Goal: Navigation & Orientation: Understand site structure

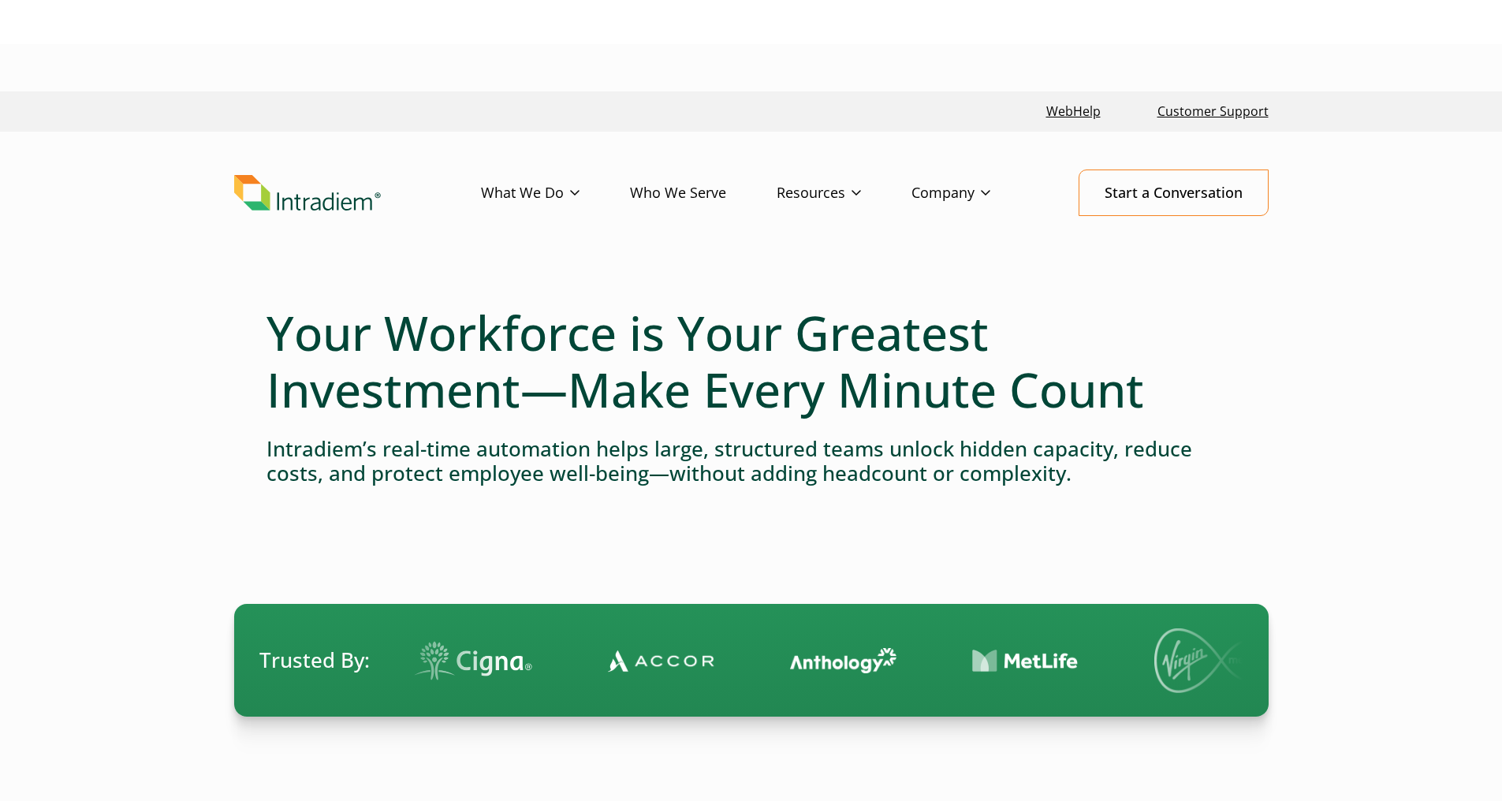
click at [696, 193] on link "Who We Serve" at bounding box center [703, 193] width 147 height 46
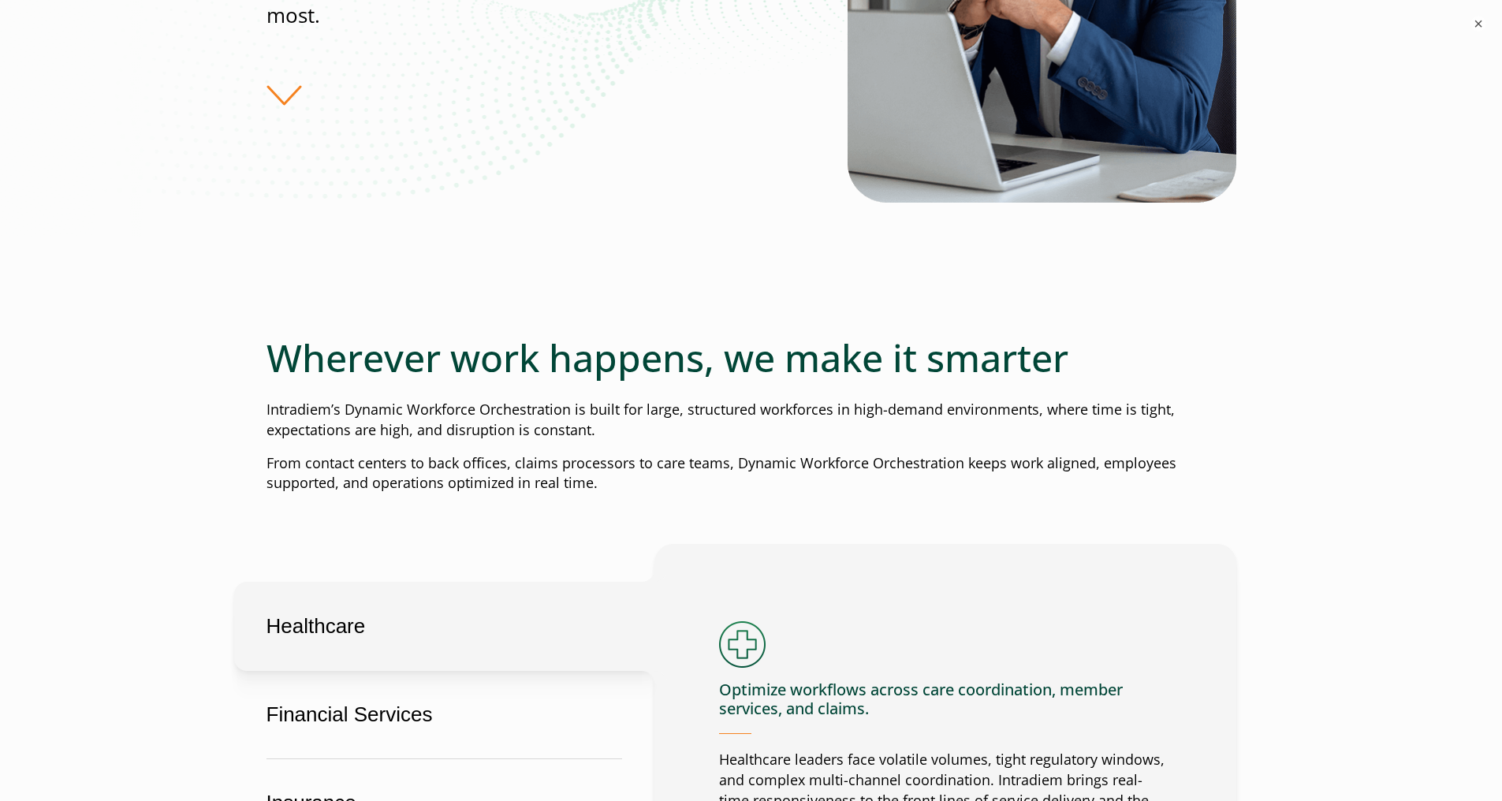
scroll to position [172, 0]
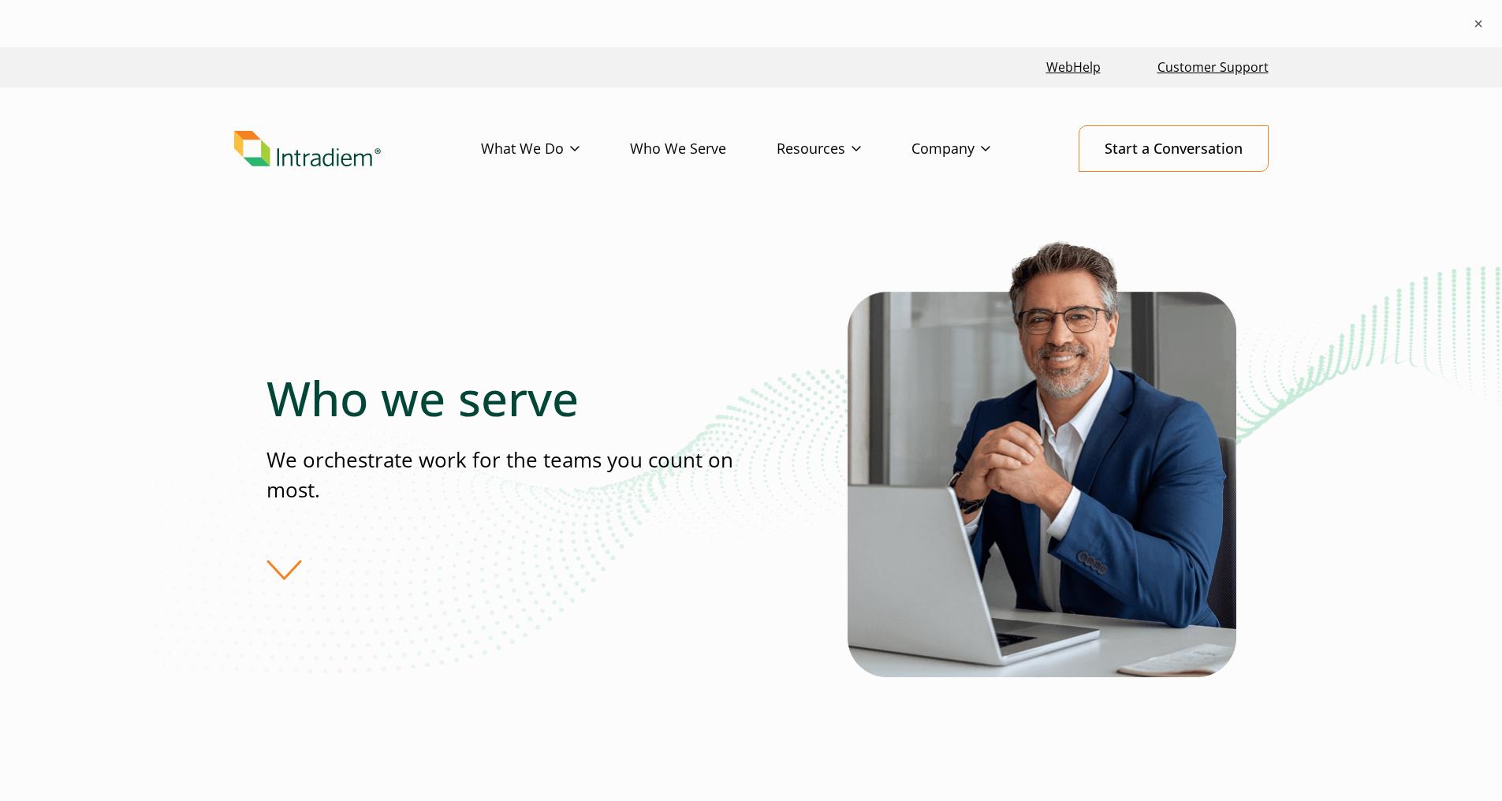
drag, startPoint x: 255, startPoint y: 313, endPoint x: 268, endPoint y: -24, distance: 336.9
click at [308, 158] on img "Link to homepage of Intradiem" at bounding box center [307, 149] width 147 height 36
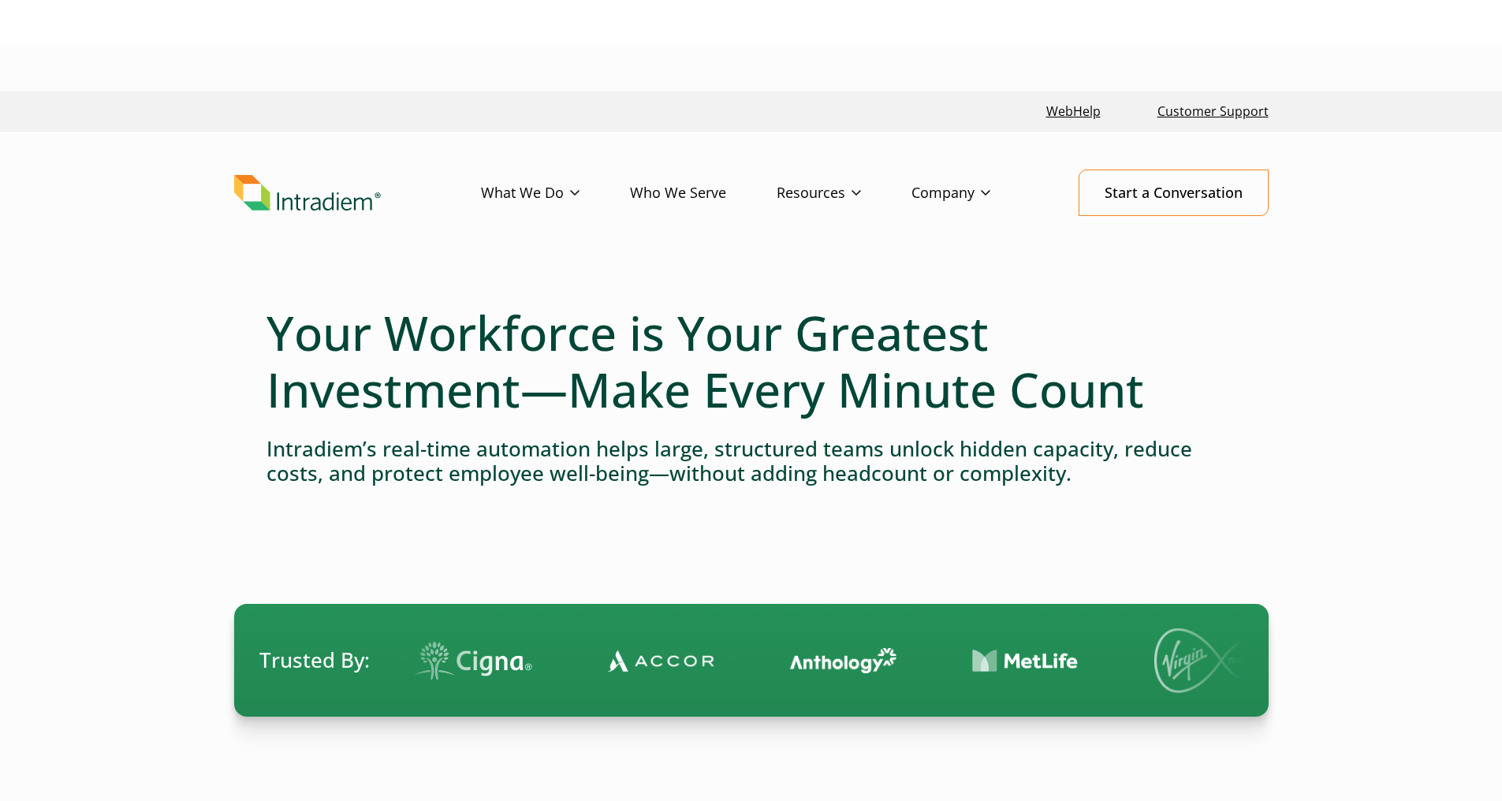
click at [829, 298] on div at bounding box center [752, 291] width 970 height 25
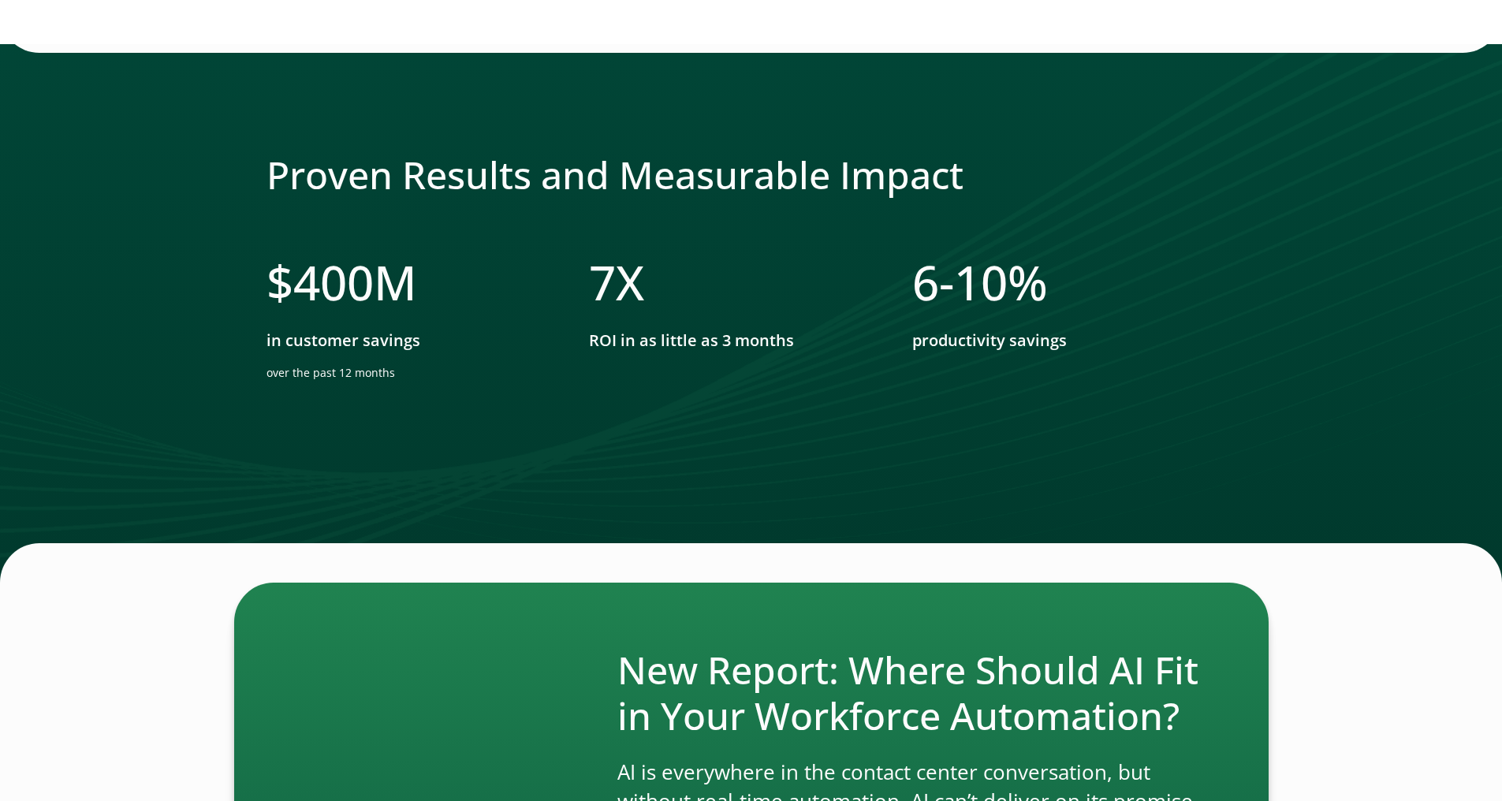
drag, startPoint x: 853, startPoint y: 256, endPoint x: 871, endPoint y: 688, distance: 431.7
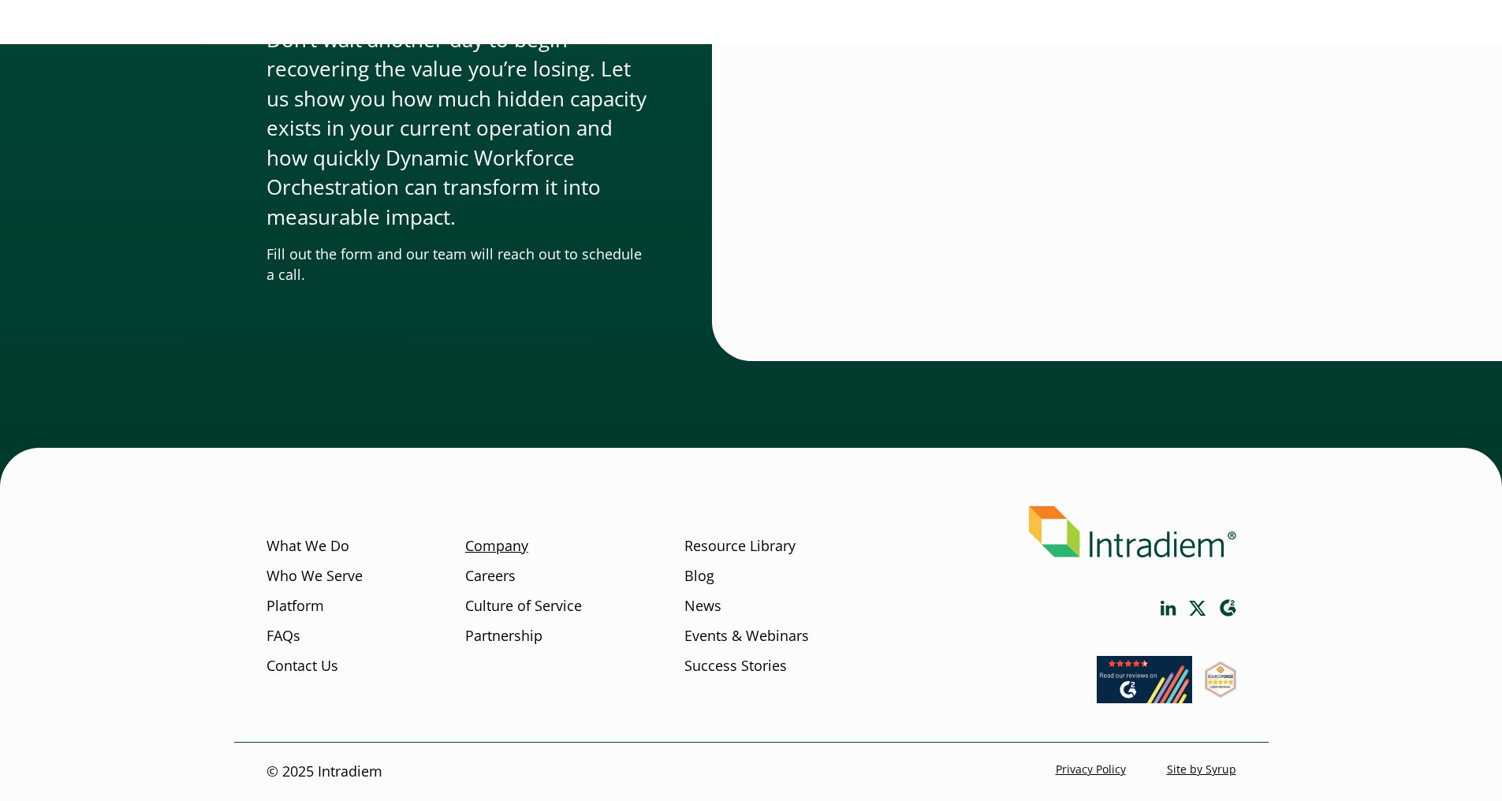
click at [479, 546] on link "Company" at bounding box center [496, 546] width 63 height 21
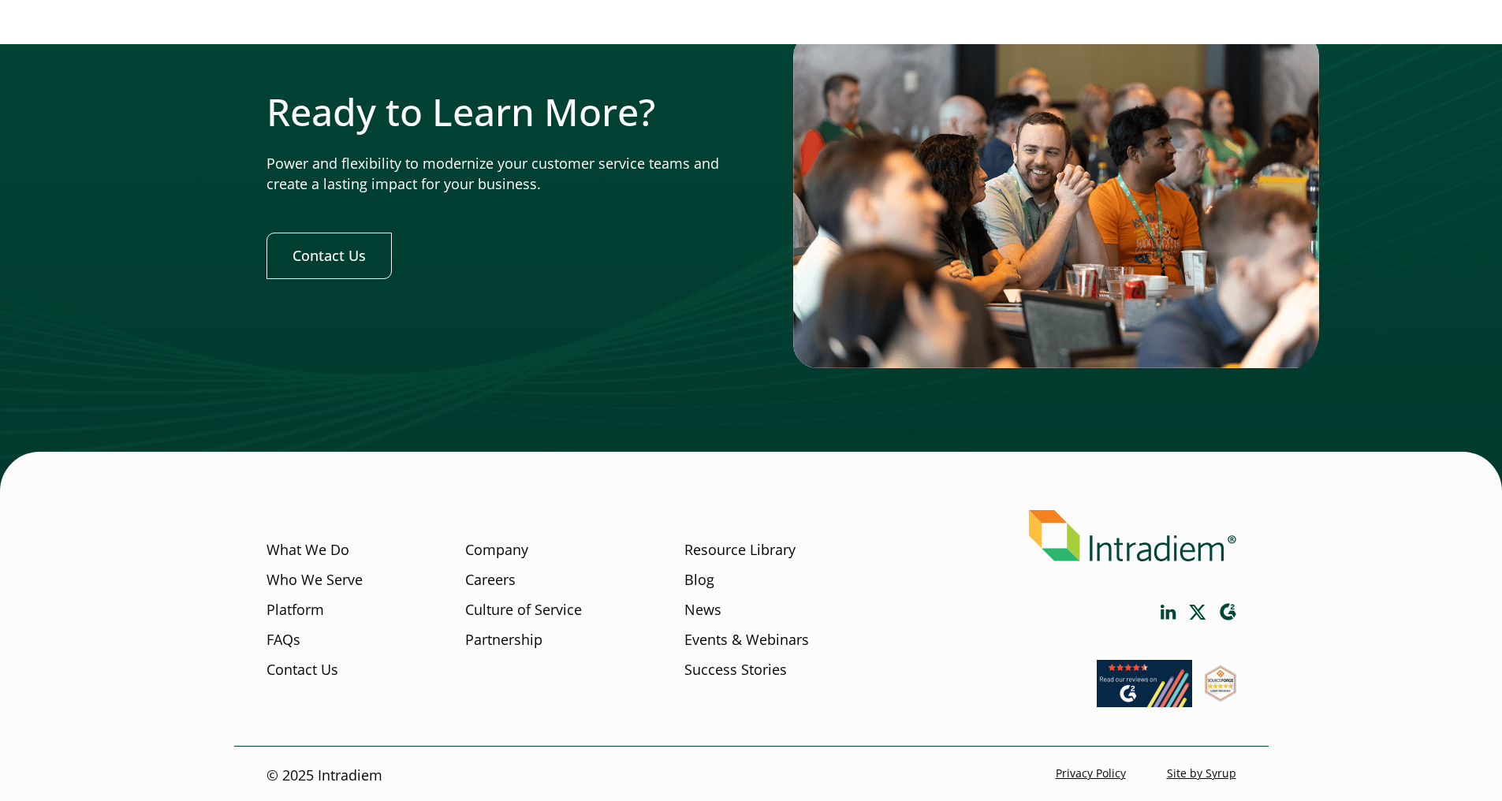
scroll to position [4883, 0]
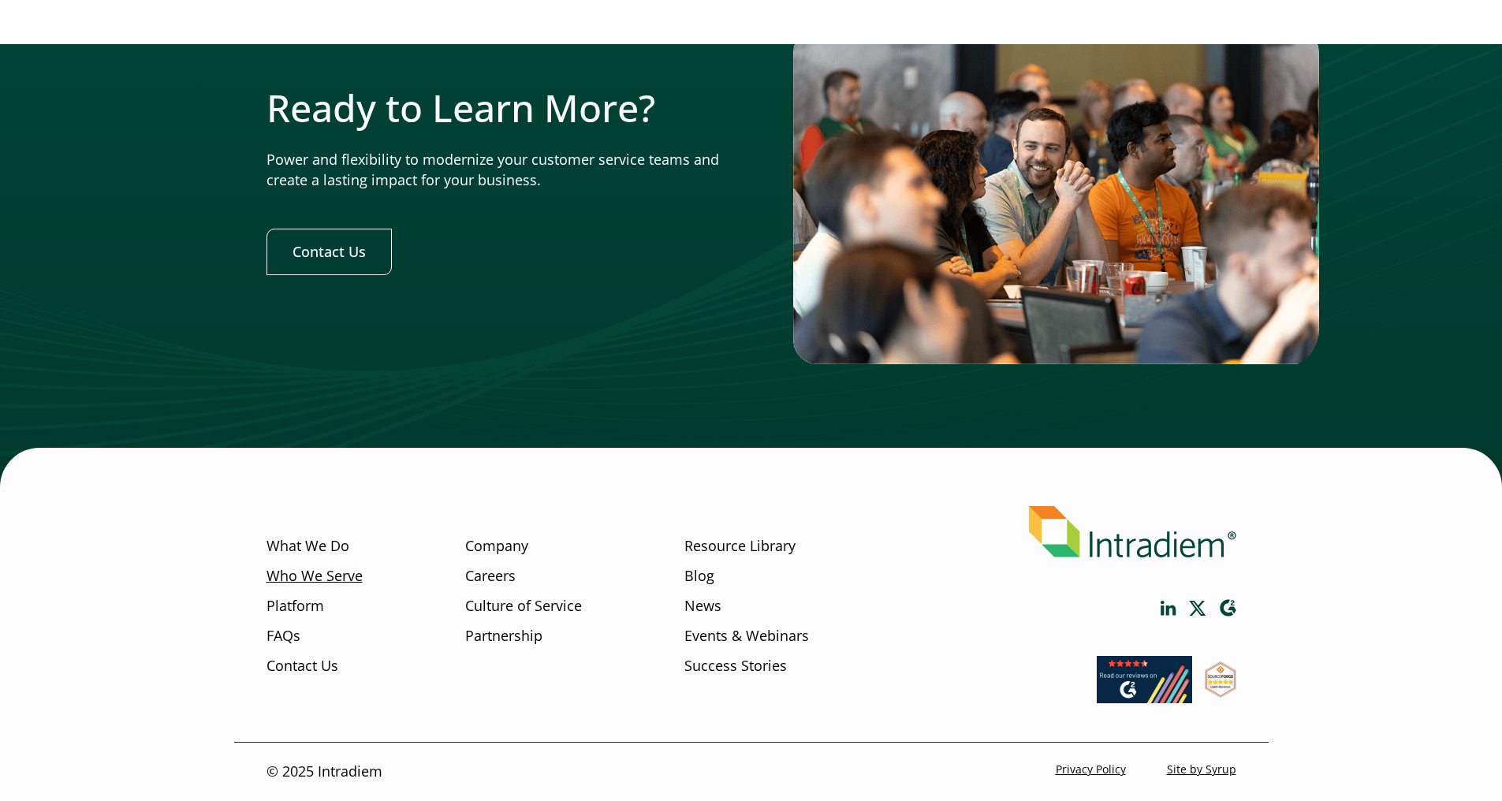
click at [311, 566] on link "Who We Serve" at bounding box center [315, 576] width 96 height 21
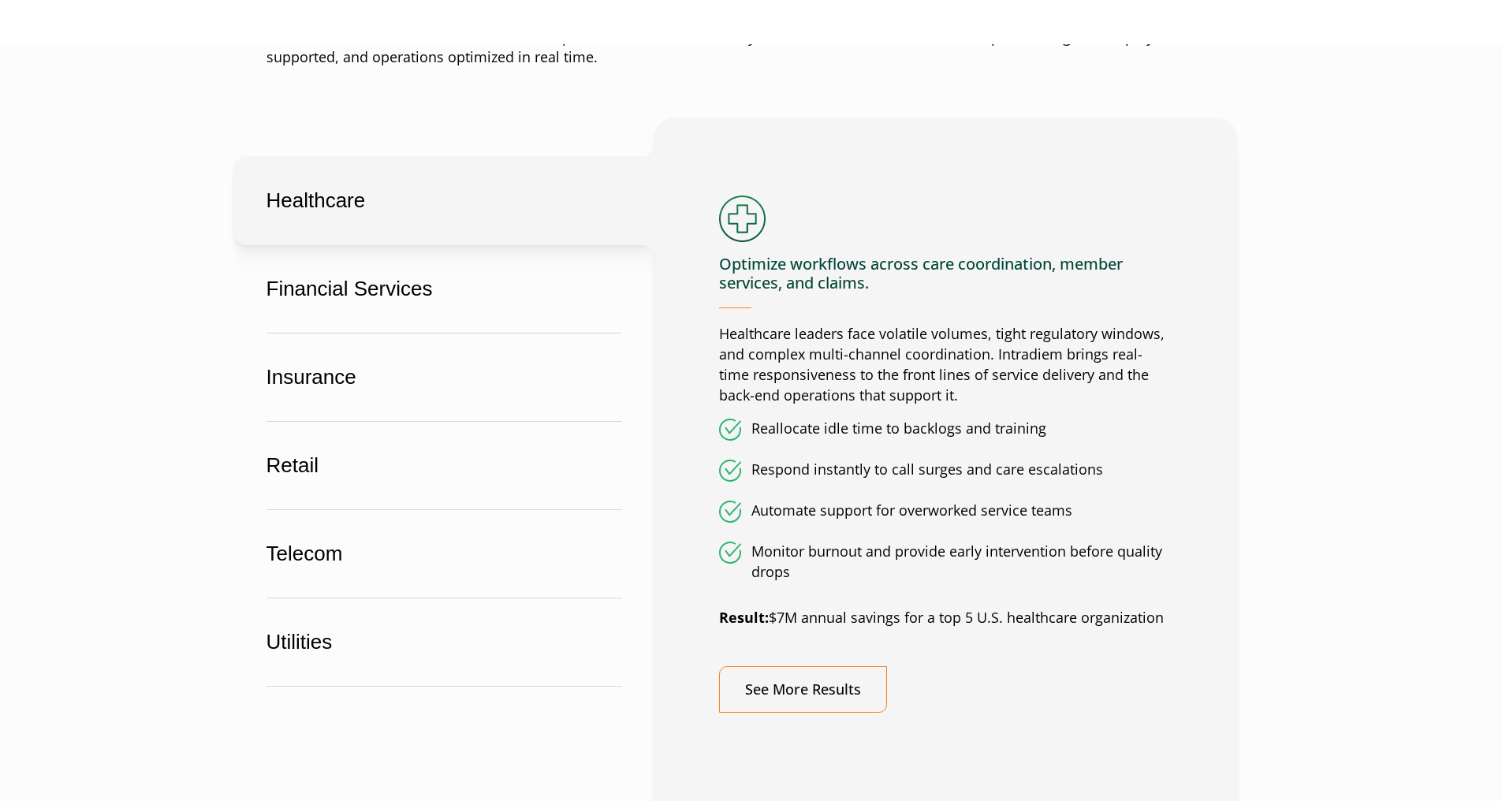
scroll to position [1181, 0]
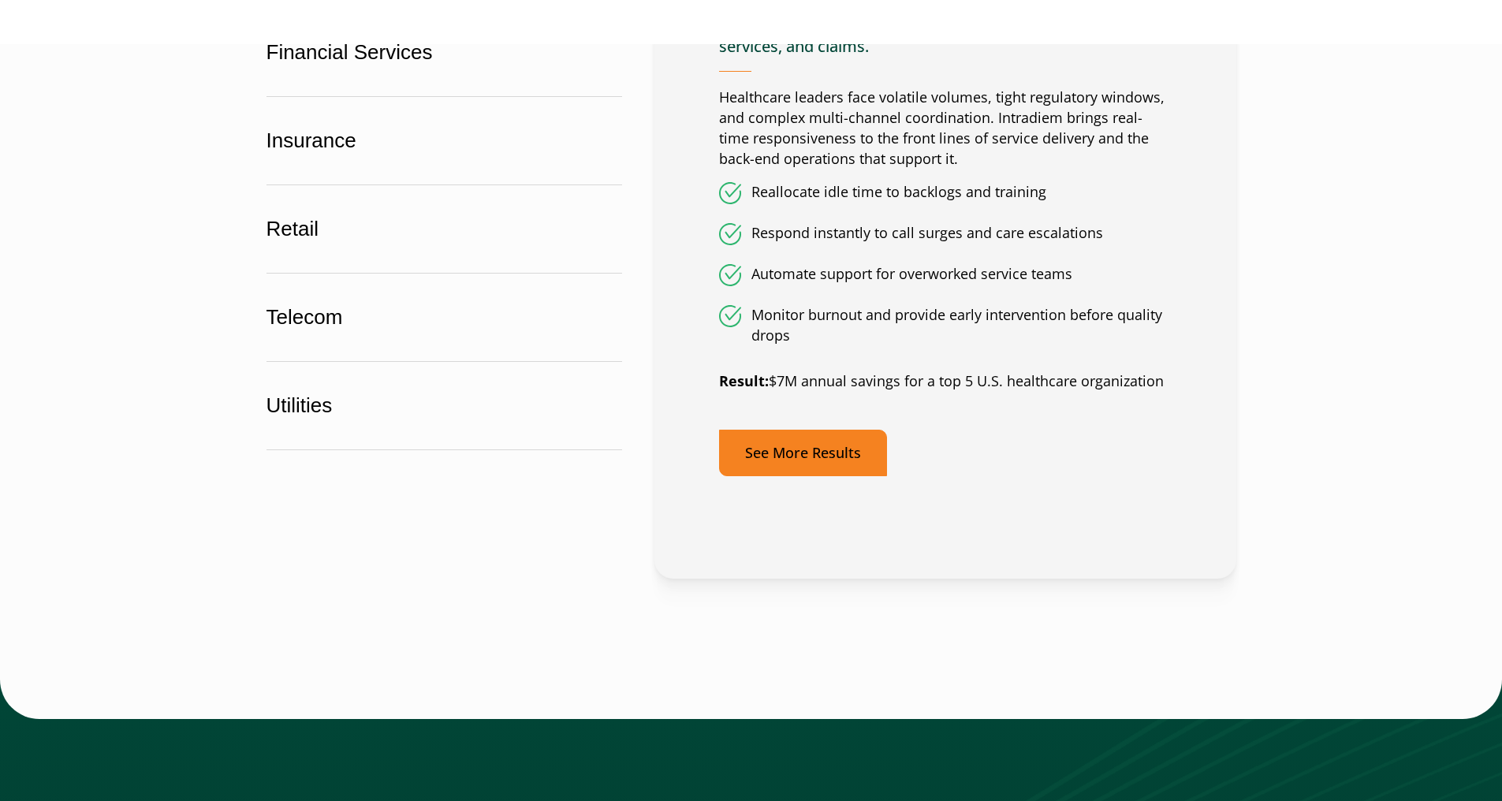
click at [799, 444] on link "See More Results" at bounding box center [803, 453] width 168 height 47
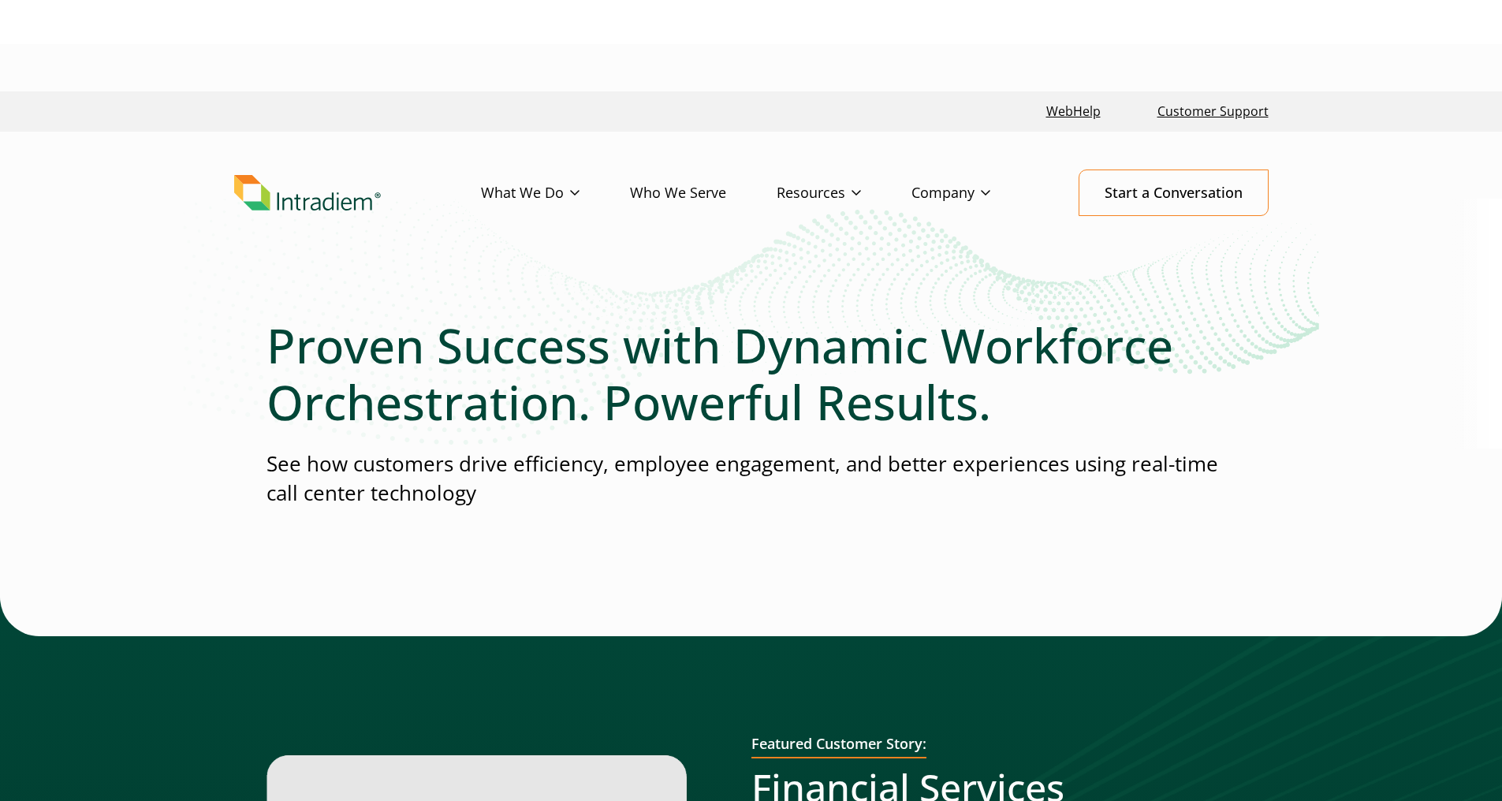
drag, startPoint x: 378, startPoint y: 642, endPoint x: 338, endPoint y: 254, distance: 390.0
click at [326, 203] on img "Link to homepage of Intradiem" at bounding box center [307, 193] width 147 height 36
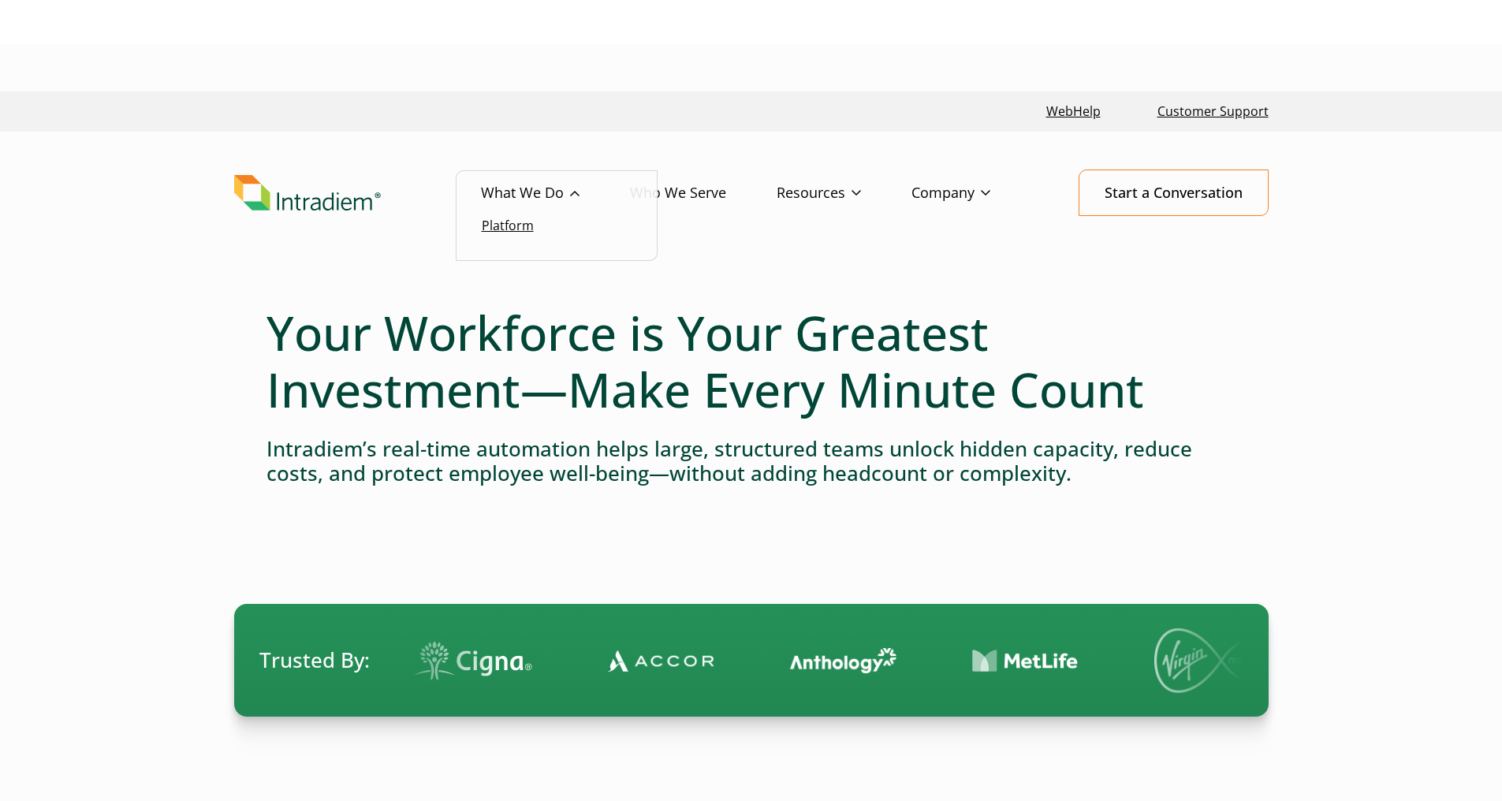
click at [522, 219] on link "Platform" at bounding box center [508, 225] width 52 height 17
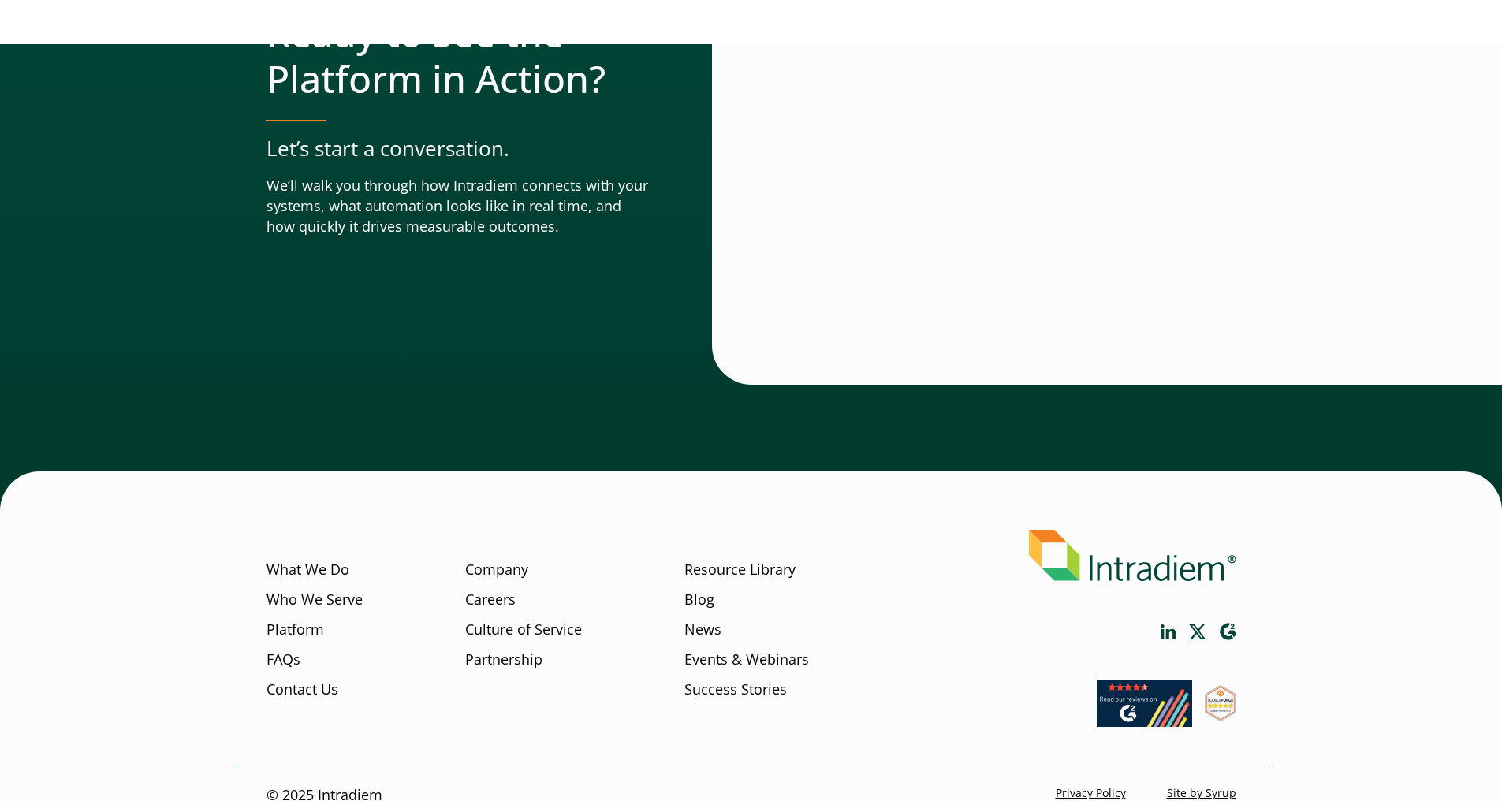
scroll to position [5536, 0]
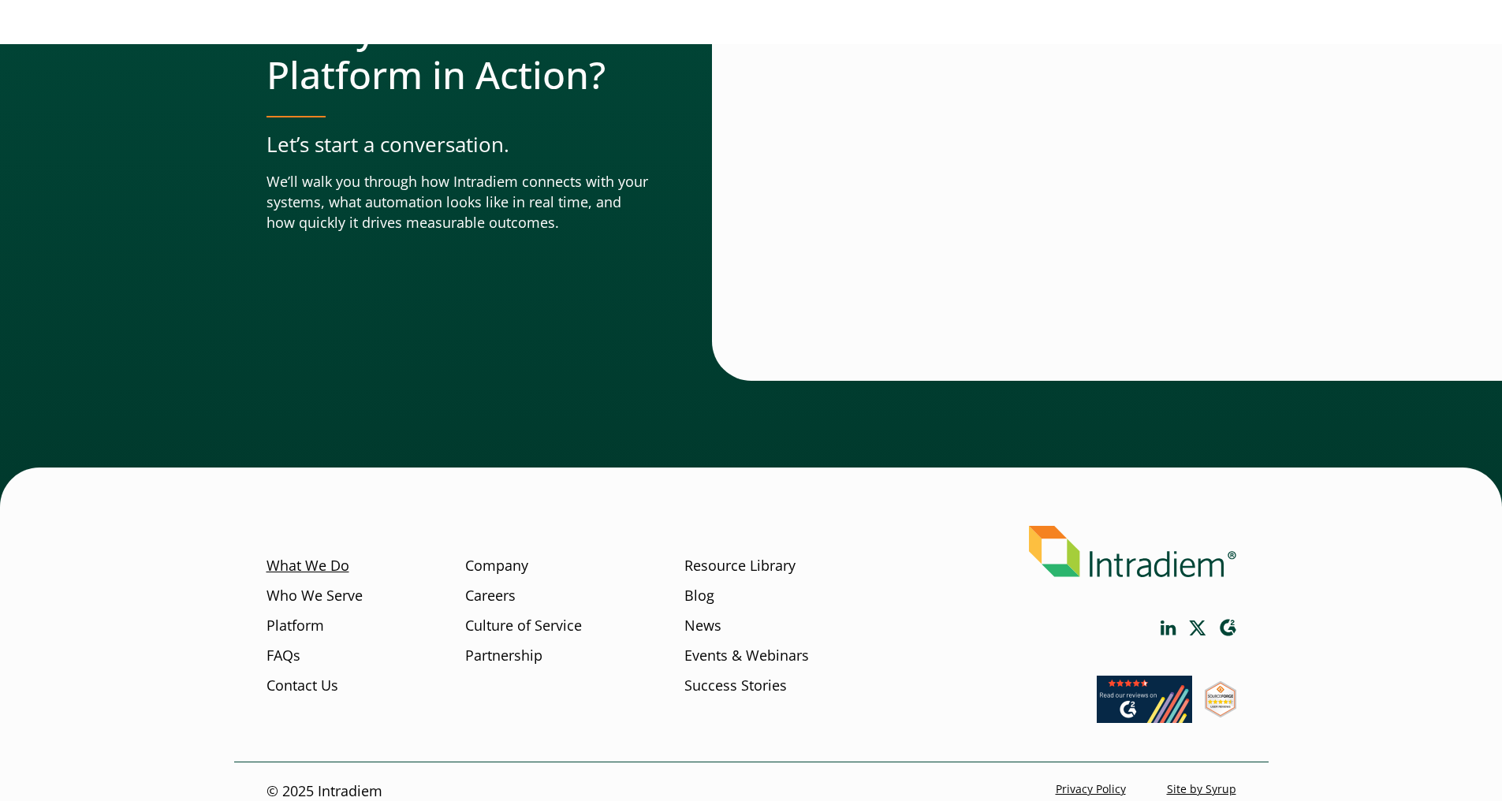
click at [326, 556] on link "What We Do" at bounding box center [308, 566] width 83 height 21
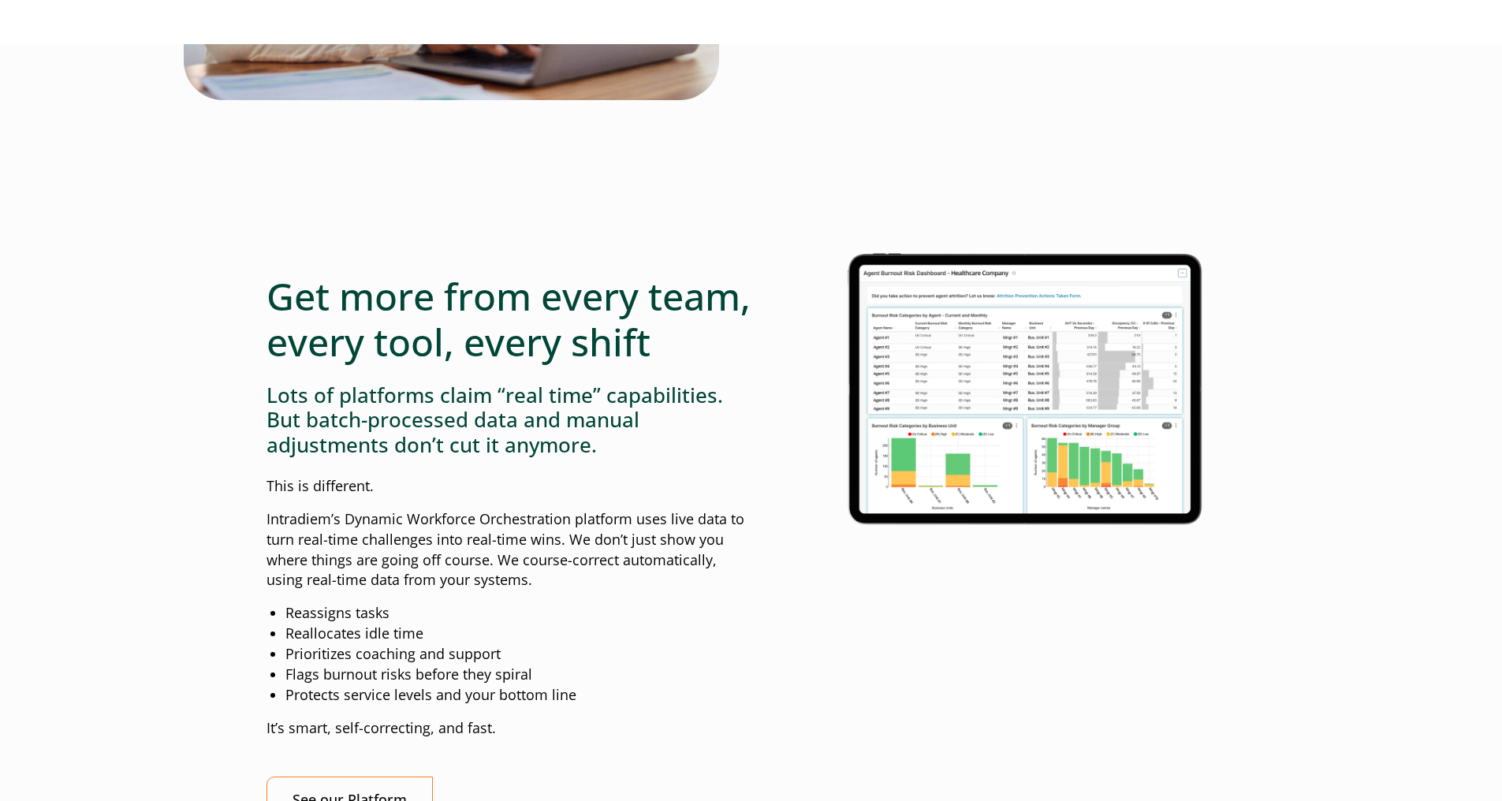
scroll to position [1341, 0]
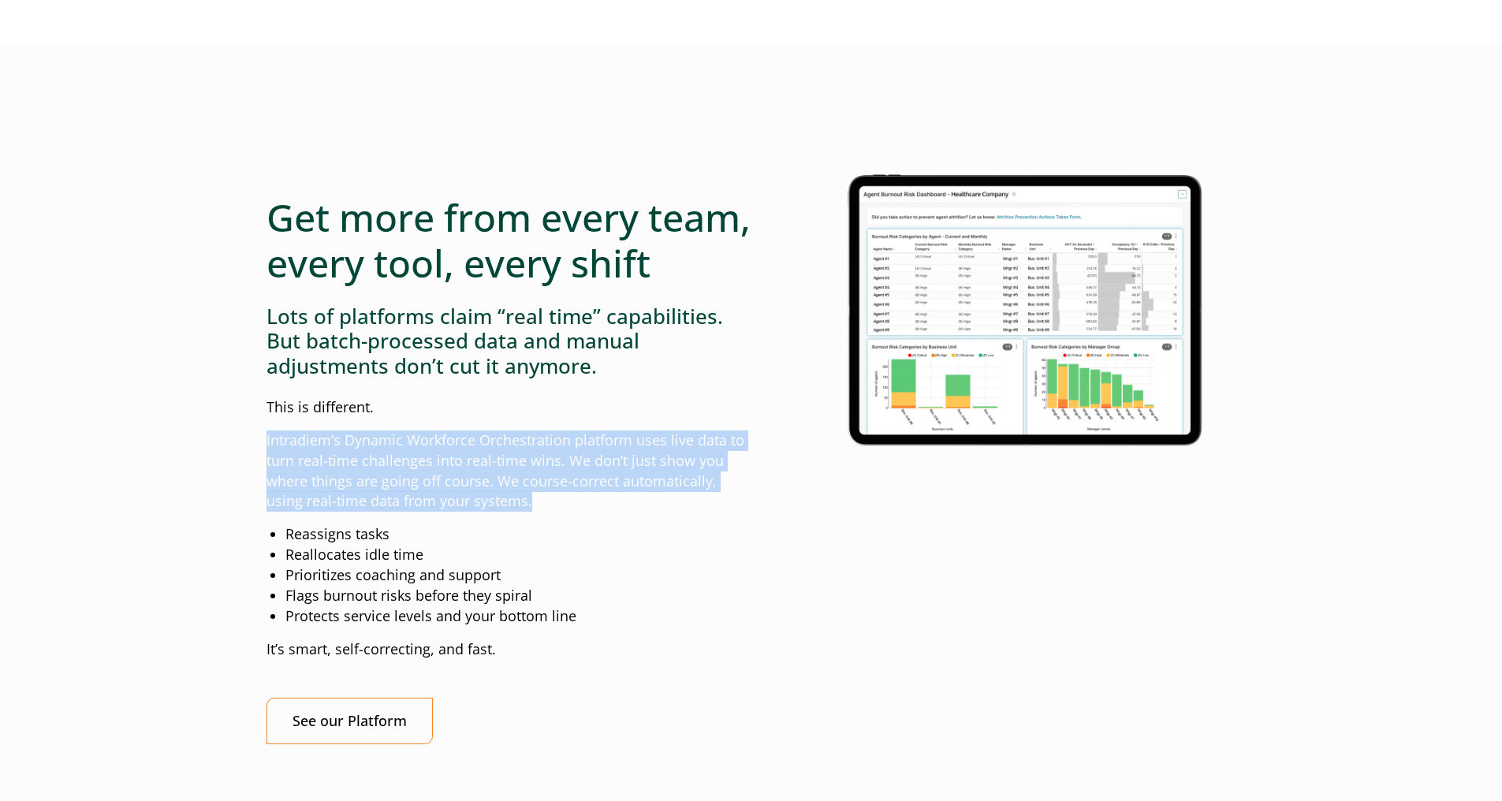
drag, startPoint x: 265, startPoint y: 481, endPoint x: 542, endPoint y: 546, distance: 284.4
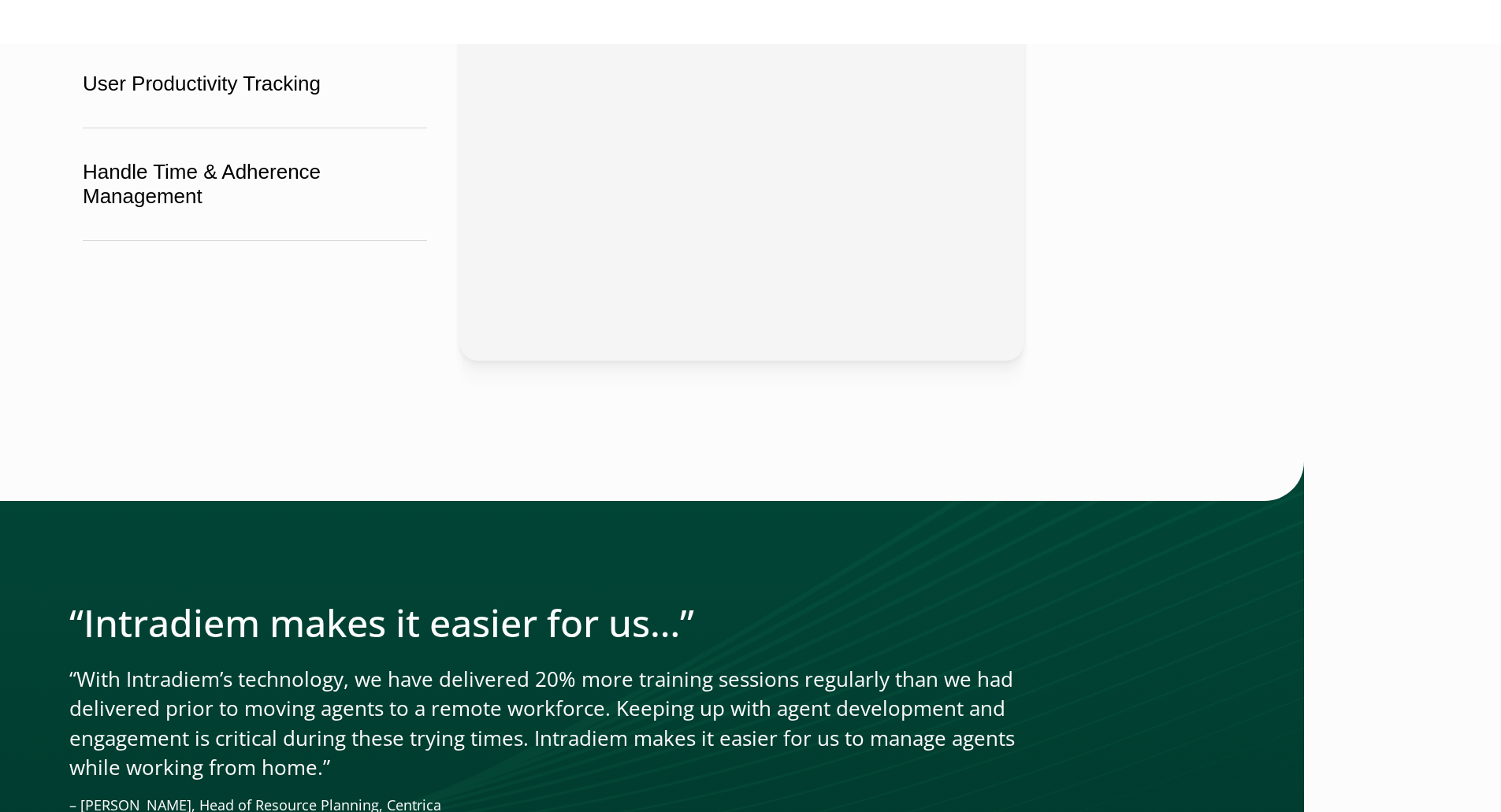
scroll to position [3214, 0]
